Goal: Task Accomplishment & Management: Manage account settings

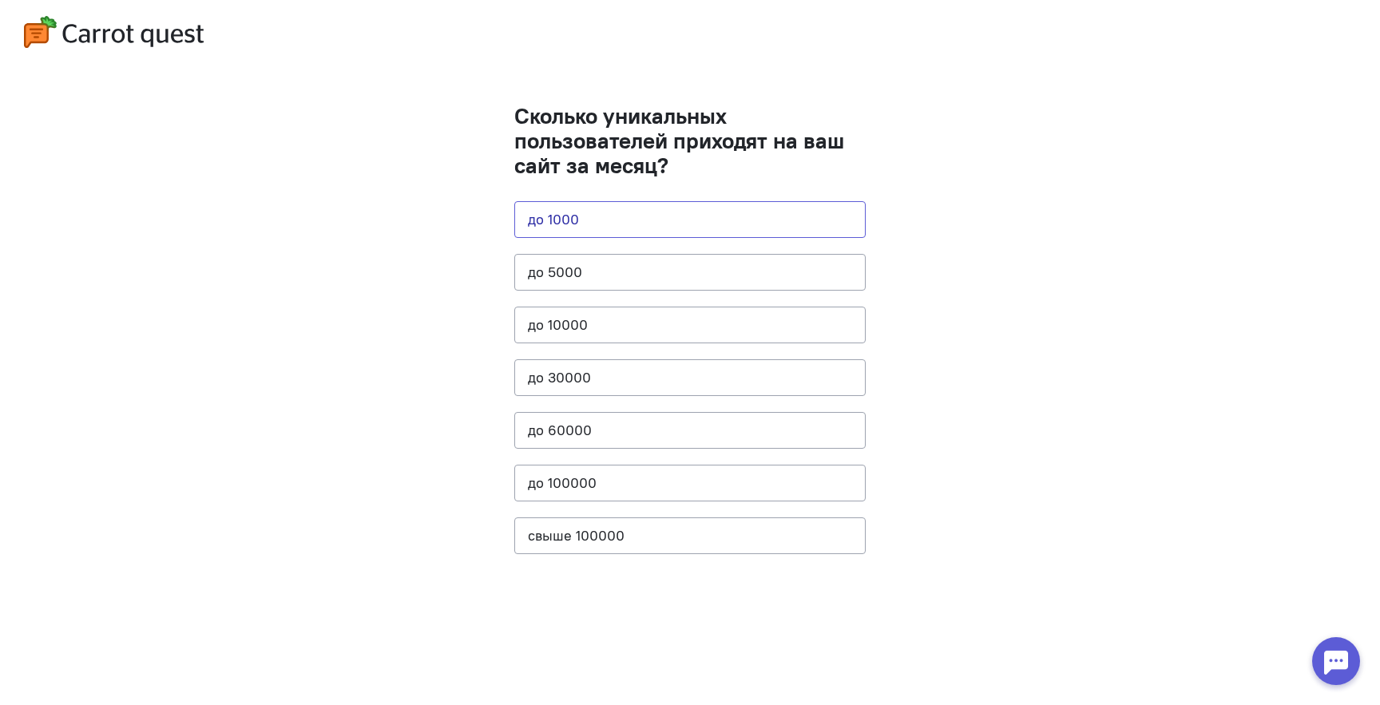
click at [557, 220] on button "до 1000" at bounding box center [689, 219] width 351 height 37
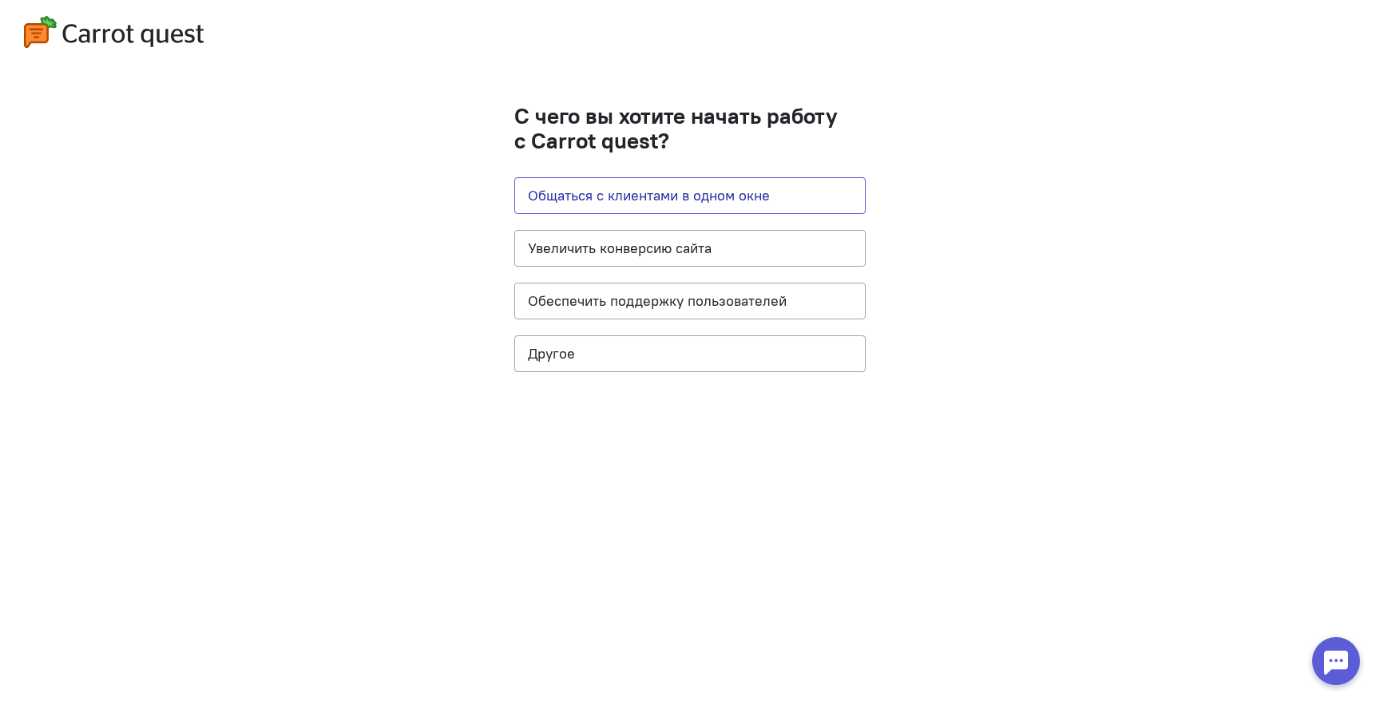
click at [577, 196] on button "Общаться с клиентами в одном окне" at bounding box center [689, 195] width 351 height 37
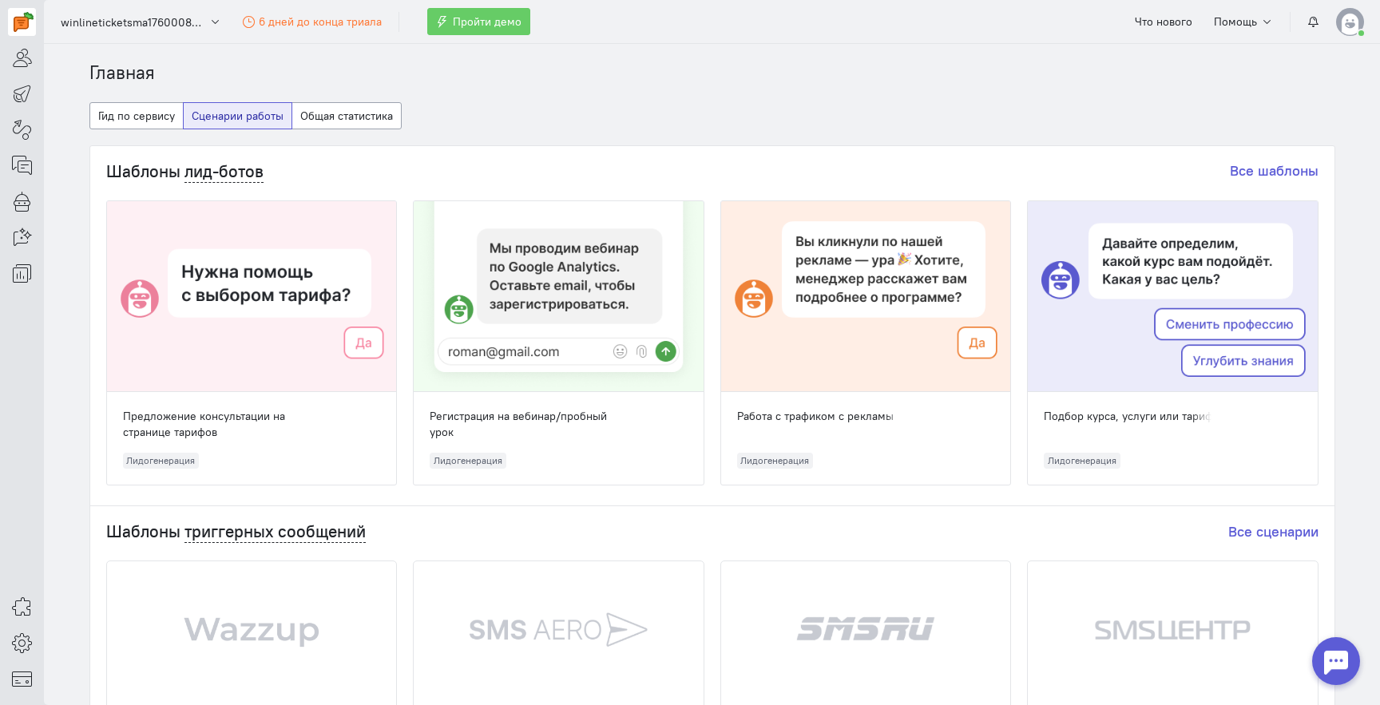
click at [1348, 19] on img at bounding box center [1350, 22] width 28 height 28
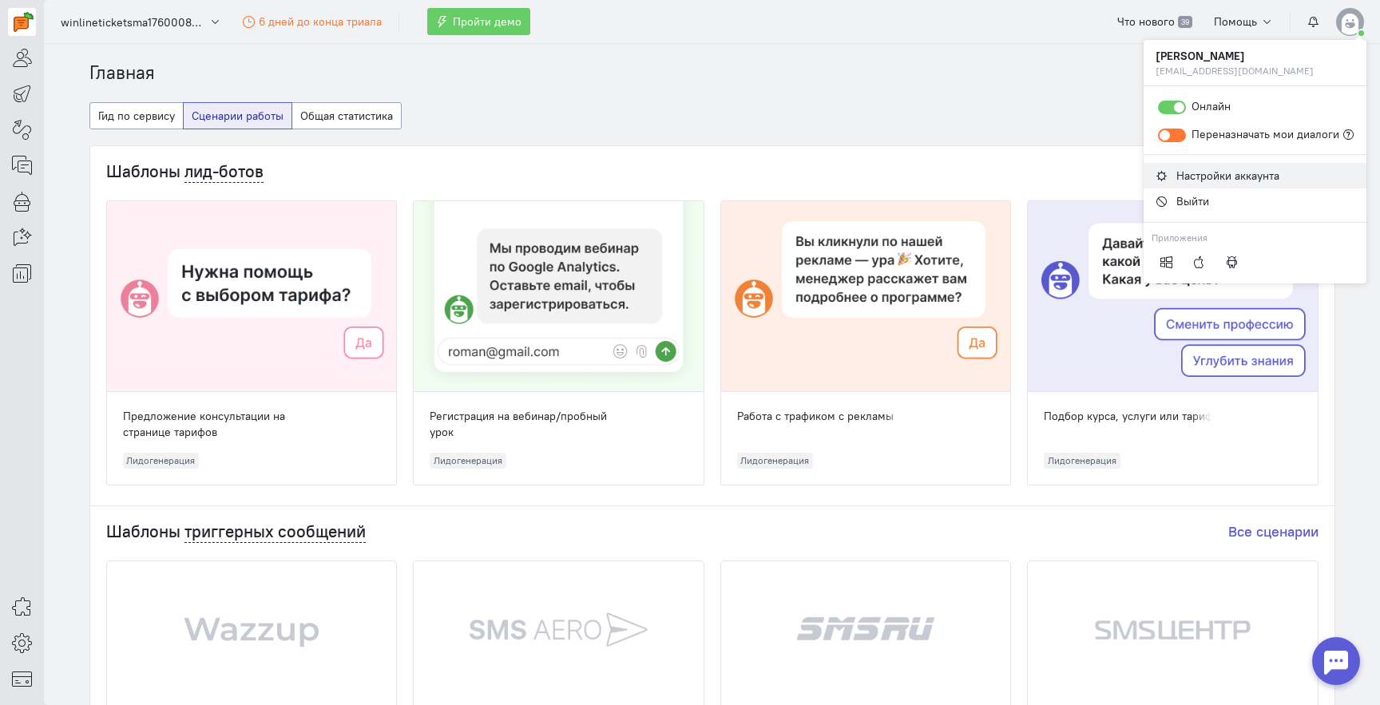
click at [1188, 180] on span "Настройки аккаунта" at bounding box center [1227, 175] width 103 height 14
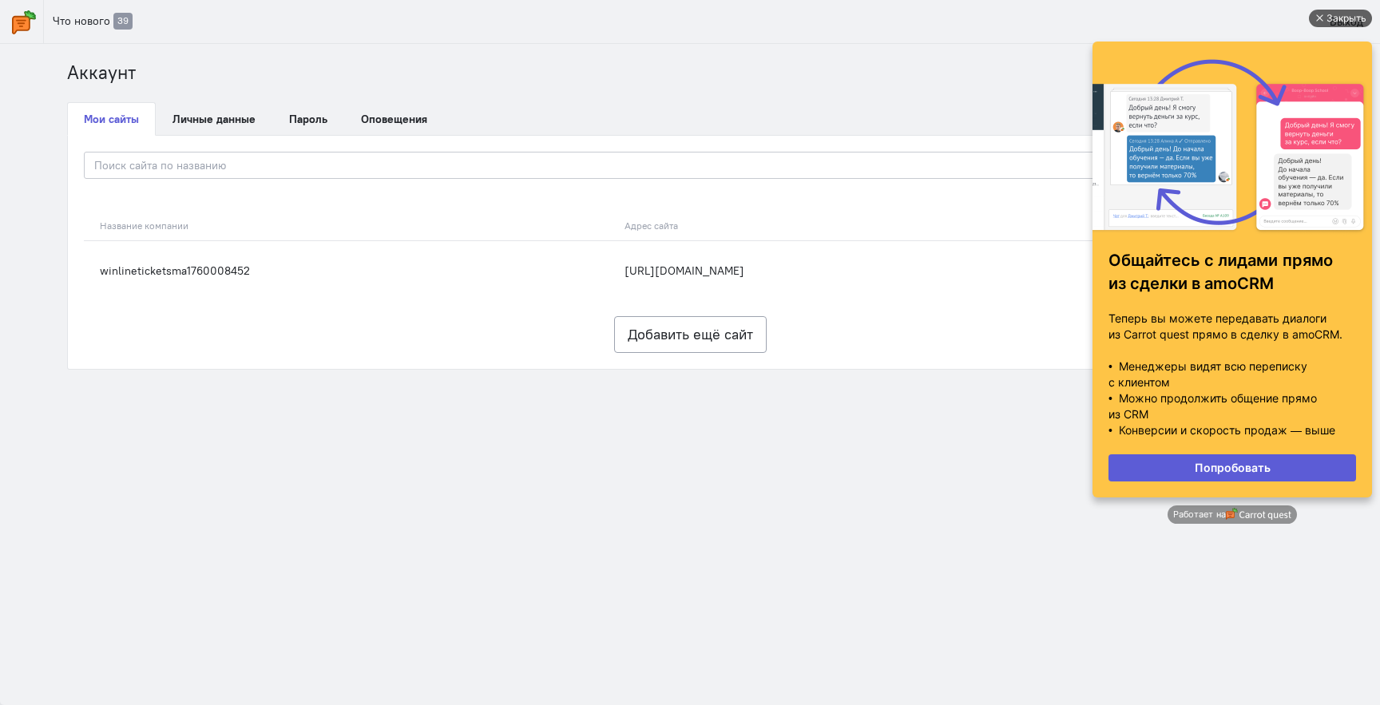
click at [1349, 15] on div "Закрыть" at bounding box center [1346, 19] width 40 height 18
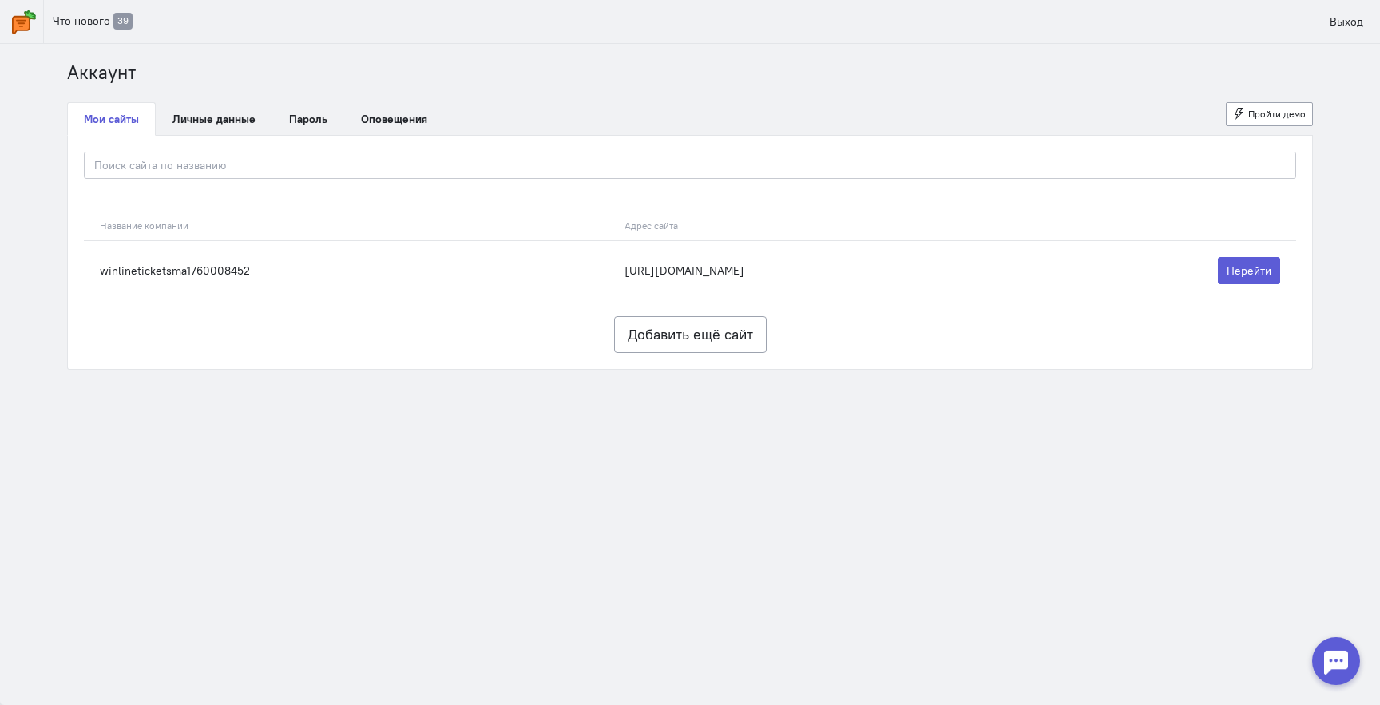
click at [22, 33] on img at bounding box center [24, 22] width 24 height 24
click at [117, 134] on link "Мои сайты" at bounding box center [111, 119] width 89 height 34
click at [34, 29] on img at bounding box center [24, 22] width 24 height 24
click at [1332, 22] on link "Выход" at bounding box center [1346, 21] width 51 height 27
